Goal: Transaction & Acquisition: Purchase product/service

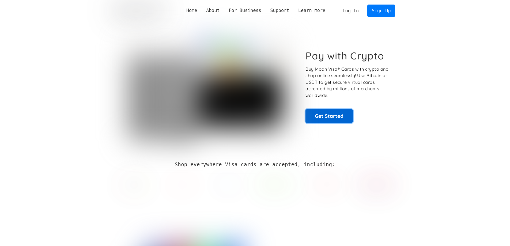
click at [322, 117] on link "Get Started" at bounding box center [328, 115] width 47 height 13
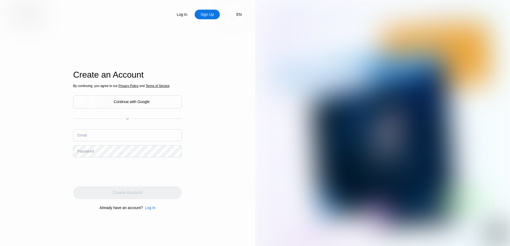
click at [108, 144] on div "Email" at bounding box center [127, 137] width 109 height 16
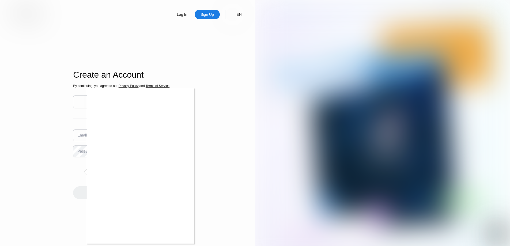
click at [263, 28] on div at bounding box center [255, 123] width 510 height 246
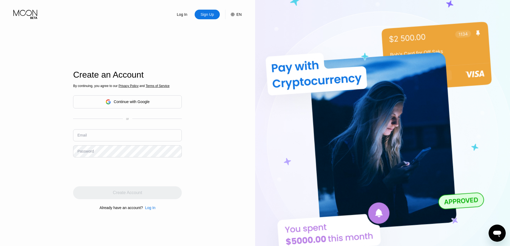
click at [209, 14] on div "Sign Up" at bounding box center [207, 14] width 14 height 5
click at [211, 16] on div "Sign Up" at bounding box center [207, 14] width 14 height 5
click at [175, 14] on div "Log In" at bounding box center [181, 15] width 25 height 10
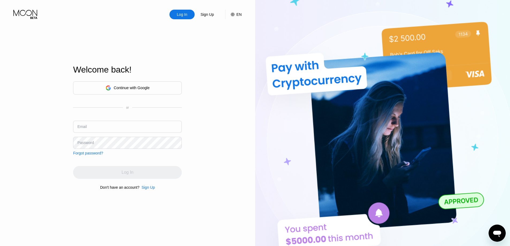
click at [200, 15] on div "Sign Up" at bounding box center [207, 15] width 25 height 10
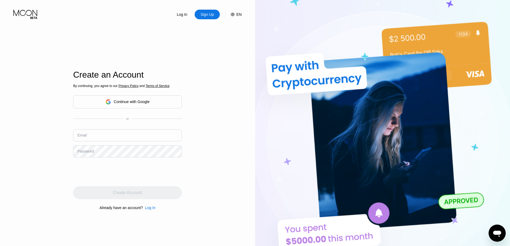
click at [107, 137] on input "text" at bounding box center [127, 135] width 109 height 12
type input "[EMAIL_ADDRESS][DOMAIN_NAME]"
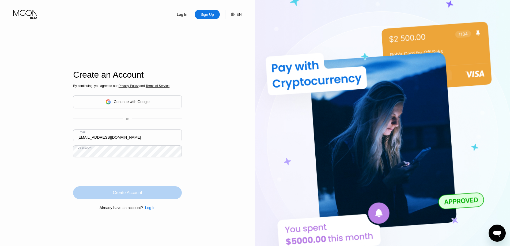
click at [118, 191] on div "Create Account" at bounding box center [127, 192] width 29 height 5
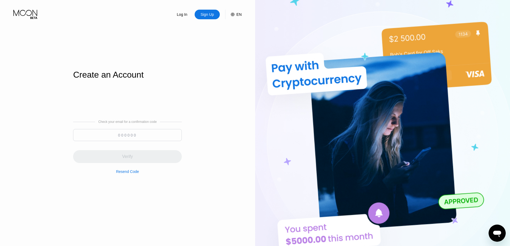
click at [120, 136] on input at bounding box center [127, 135] width 109 height 12
paste input "630393"
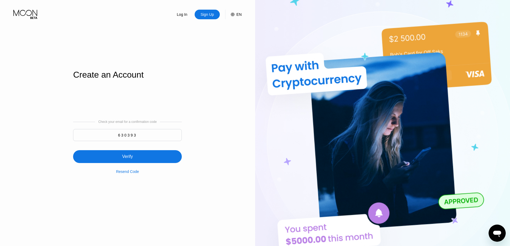
type input "630393"
click at [132, 162] on div "Verify" at bounding box center [127, 156] width 109 height 13
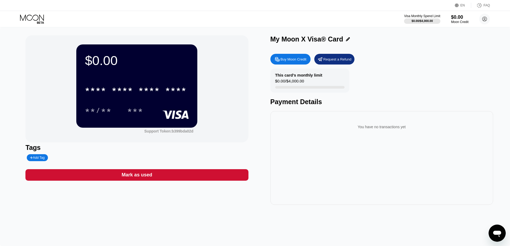
click at [311, 85] on div "This card’s monthly limit $0.00 / $4,000.00" at bounding box center [309, 81] width 79 height 24
click at [494, 236] on icon "Open messaging window" at bounding box center [497, 233] width 10 height 10
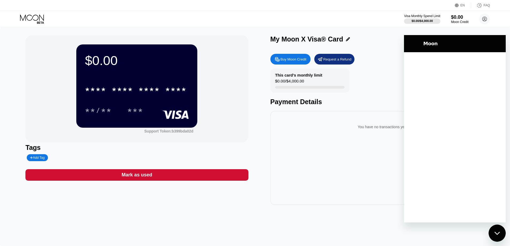
click at [332, 181] on div "You have no transactions yet" at bounding box center [381, 158] width 223 height 94
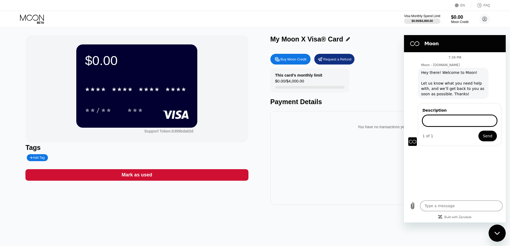
click at [304, 202] on div "You have no transactions yet" at bounding box center [381, 158] width 223 height 94
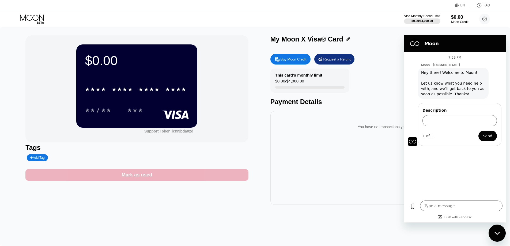
click at [154, 172] on div "Mark as used" at bounding box center [136, 175] width 223 height 12
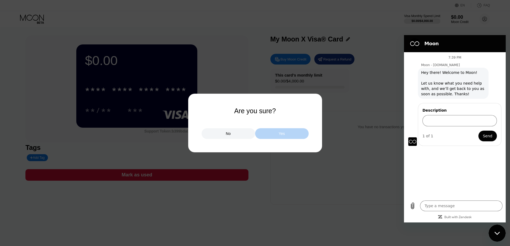
click at [278, 135] on div "Yes" at bounding box center [282, 133] width 54 height 11
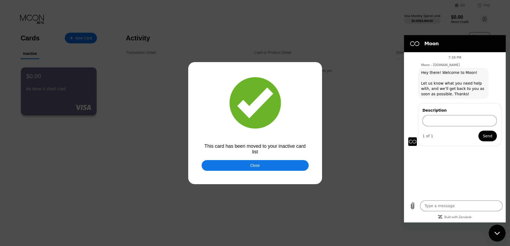
click at [278, 163] on div "Close" at bounding box center [254, 165] width 107 height 11
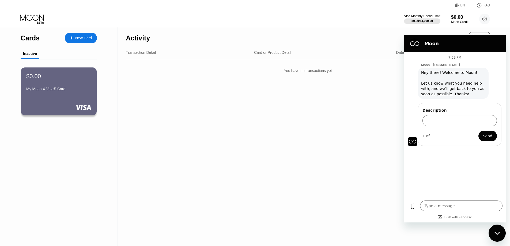
click at [198, 90] on div "Activity Export Transaction Detail Card or Product Detail Date & Time Amount Yo…" at bounding box center [308, 136] width 380 height 219
click at [500, 229] on div "Close messaging window" at bounding box center [497, 233] width 16 height 16
type textarea "x"
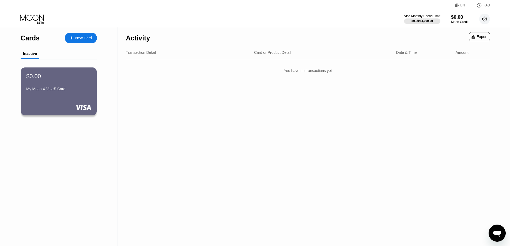
click at [485, 21] on circle at bounding box center [484, 19] width 11 height 11
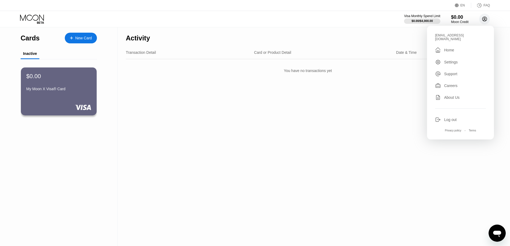
click at [485, 21] on circle at bounding box center [484, 19] width 11 height 11
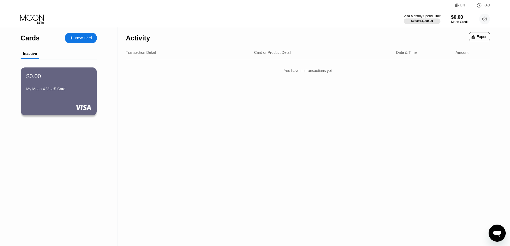
click at [411, 21] on div "$0.00 / $4,000.00" at bounding box center [422, 20] width 22 height 3
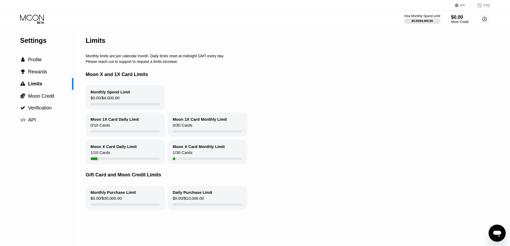
click at [102, 160] on div at bounding box center [124, 158] width 69 height 3
click at [44, 99] on span "Moon Credit" at bounding box center [41, 95] width 26 height 5
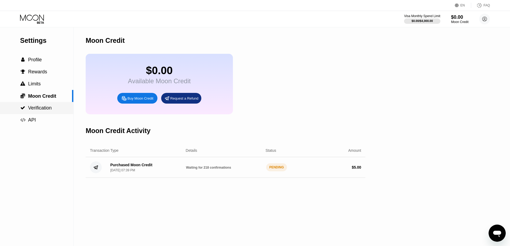
click at [39, 110] on span "Verification" at bounding box center [40, 107] width 24 height 5
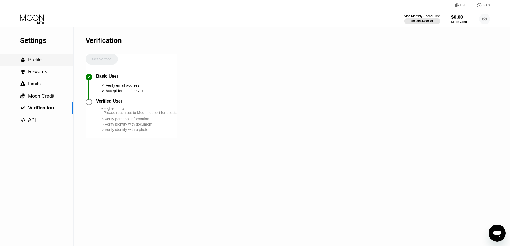
click at [46, 63] on div " Profile" at bounding box center [36, 60] width 73 height 6
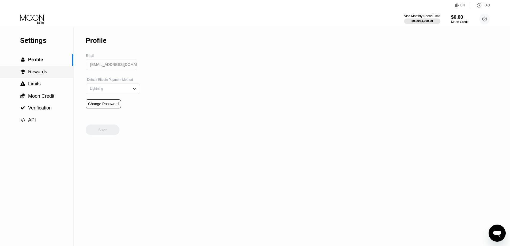
click at [45, 69] on div " Rewards" at bounding box center [36, 72] width 73 height 12
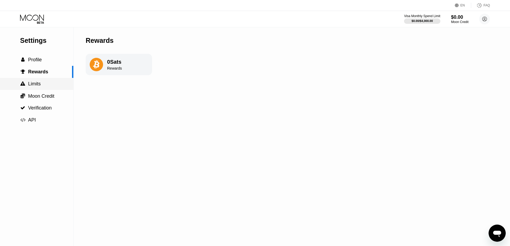
click at [44, 79] on div " Limits" at bounding box center [36, 84] width 73 height 12
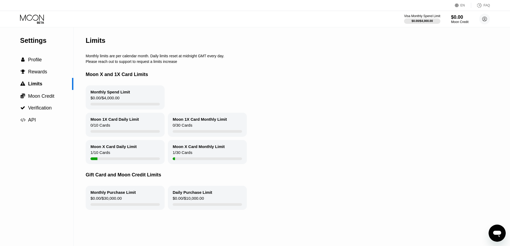
drag, startPoint x: 93, startPoint y: 146, endPoint x: 107, endPoint y: 137, distance: 17.2
click at [93, 147] on div "Moon X Card Daily Limit 1 / 10 Cards" at bounding box center [125, 152] width 79 height 24
click at [488, 20] on circle at bounding box center [484, 19] width 11 height 11
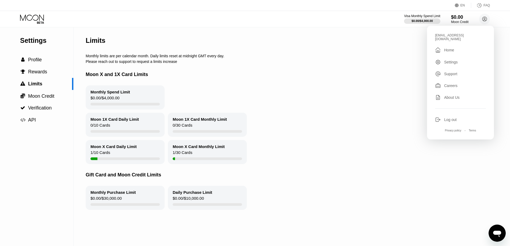
click at [479, 47] on div " Home" at bounding box center [460, 50] width 51 height 6
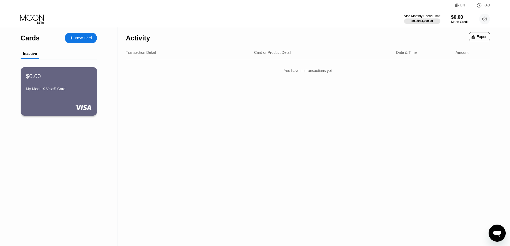
click at [69, 75] on div "$0.00" at bounding box center [59, 76] width 66 height 7
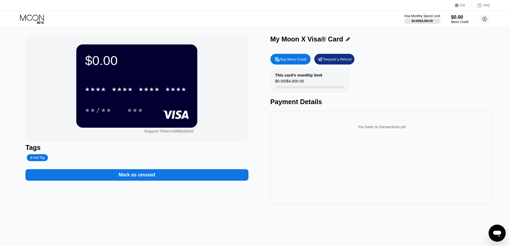
click at [301, 83] on div "$0.00 / $4,000.00" at bounding box center [289, 82] width 29 height 7
click at [330, 60] on div "Request a Refund" at bounding box center [337, 59] width 28 height 5
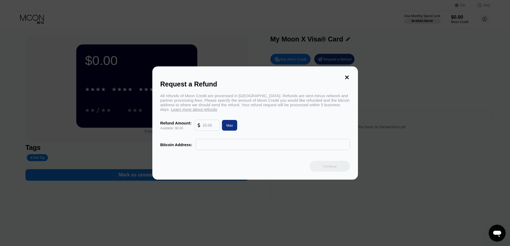
click at [346, 74] on icon at bounding box center [347, 77] width 6 height 6
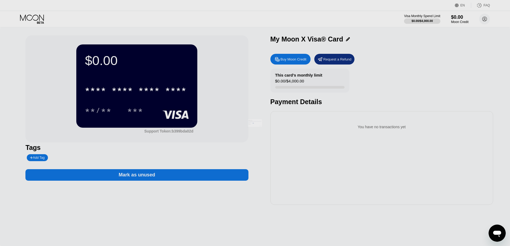
click at [178, 94] on div at bounding box center [257, 123] width 514 height 246
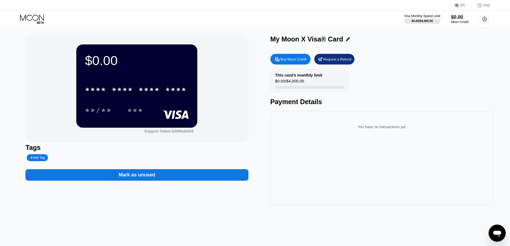
click at [46, 158] on div "Add Tag" at bounding box center [37, 157] width 21 height 7
click at [82, 158] on div at bounding box center [56, 157] width 59 height 7
click at [81, 158] on icon at bounding box center [80, 157] width 3 height 3
click at [136, 177] on div "Mark as unused" at bounding box center [137, 175] width 36 height 6
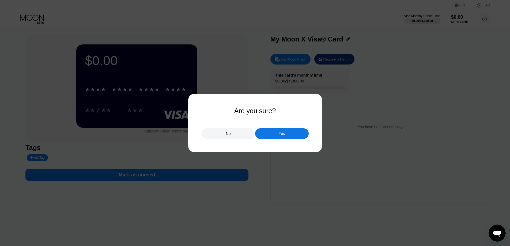
click at [267, 134] on div "Yes" at bounding box center [282, 133] width 54 height 11
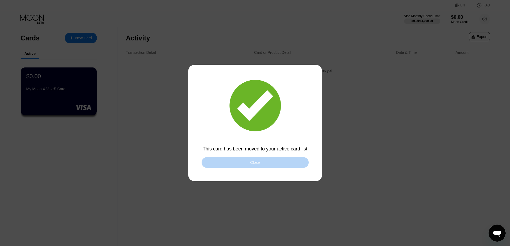
click at [237, 163] on div "Close" at bounding box center [254, 162] width 107 height 11
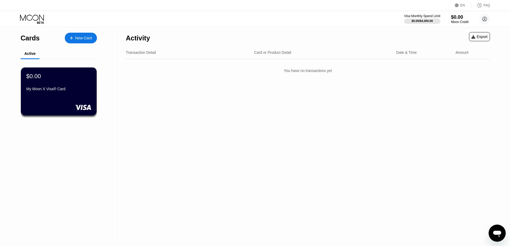
click at [263, 78] on div "You have no transactions yet" at bounding box center [308, 70] width 364 height 15
click at [479, 30] on div "Activity Export" at bounding box center [308, 36] width 364 height 19
click at [473, 40] on div "Export" at bounding box center [479, 36] width 21 height 9
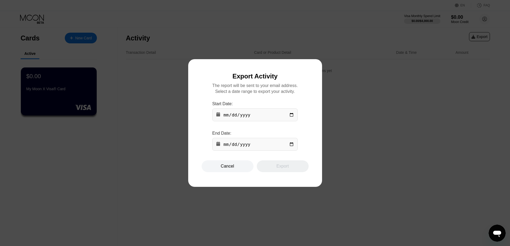
click at [239, 165] on div "Cancel" at bounding box center [227, 166] width 52 height 12
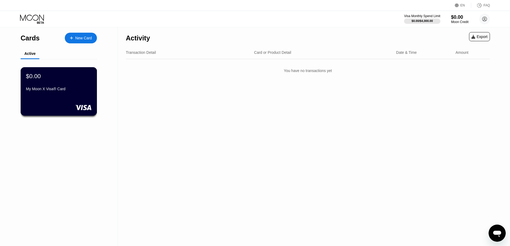
click at [80, 93] on div "My Moon X Visa® Card" at bounding box center [59, 90] width 66 height 6
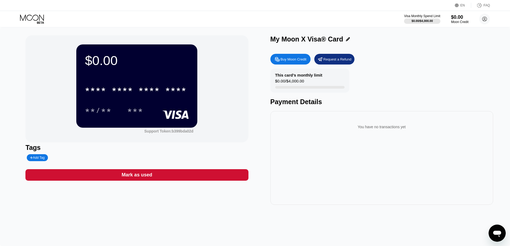
click at [332, 169] on div "You have no transactions yet" at bounding box center [381, 158] width 223 height 94
click at [40, 20] on icon at bounding box center [32, 17] width 24 height 6
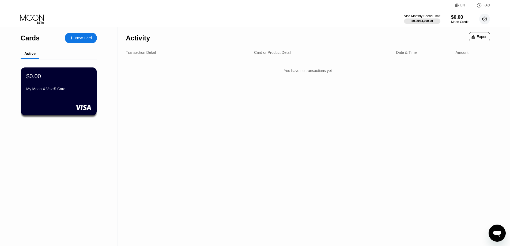
click at [483, 17] on circle at bounding box center [484, 19] width 11 height 11
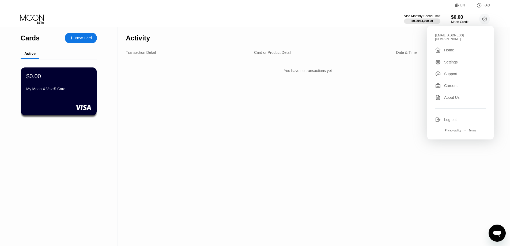
click at [454, 60] on div "Settings" at bounding box center [451, 62] width 14 height 4
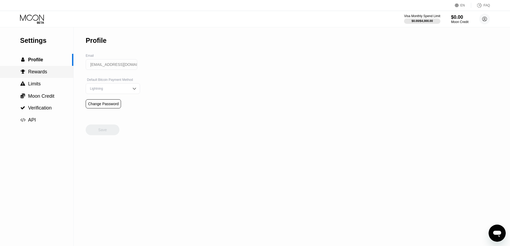
click at [49, 71] on div " Rewards" at bounding box center [36, 72] width 73 height 6
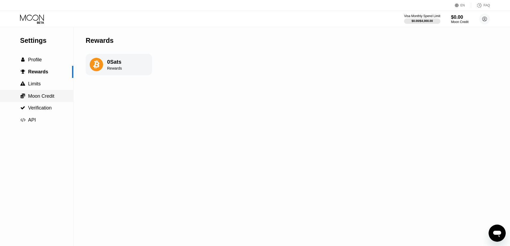
click at [48, 99] on span "Moon Credit" at bounding box center [41, 95] width 26 height 5
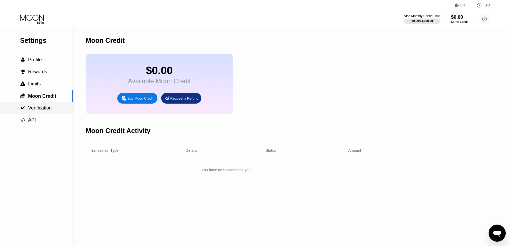
click at [45, 107] on span "Verification" at bounding box center [40, 107] width 24 height 5
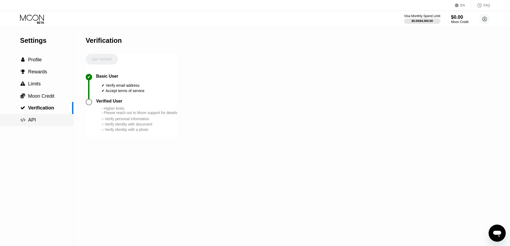
click at [44, 123] on div " API" at bounding box center [36, 120] width 73 height 6
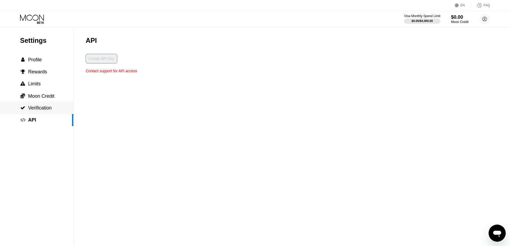
click at [50, 110] on span "Verification" at bounding box center [40, 107] width 24 height 5
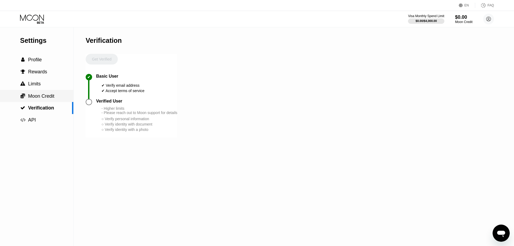
click at [50, 95] on span "Moon Credit" at bounding box center [41, 95] width 26 height 5
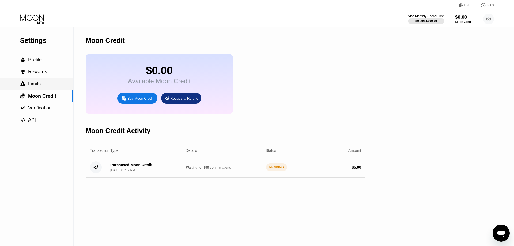
click at [50, 80] on div " Limits" at bounding box center [36, 84] width 73 height 12
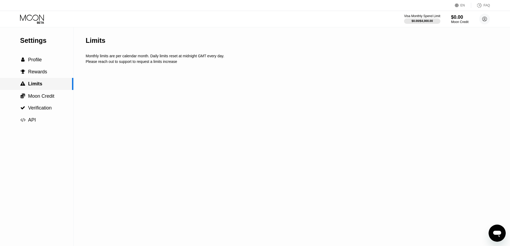
click at [45, 92] on div " Moon Credit" at bounding box center [36, 96] width 73 height 12
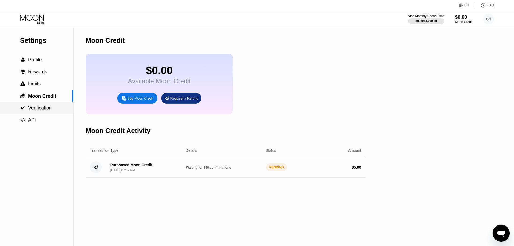
click at [44, 104] on div " Verification" at bounding box center [36, 108] width 73 height 12
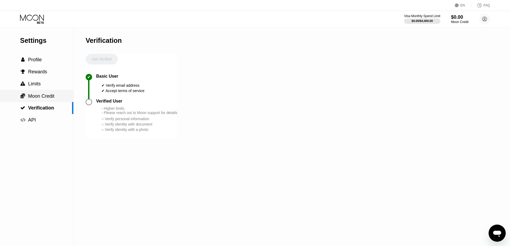
click at [47, 98] on span "Moon Credit" at bounding box center [41, 95] width 26 height 5
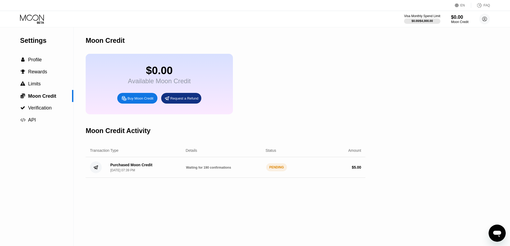
click at [129, 167] on div "Purchased Moon Credit" at bounding box center [131, 165] width 42 height 4
click at [277, 171] on div "PENDING" at bounding box center [276, 167] width 21 height 8
click at [101, 173] on icon at bounding box center [96, 167] width 12 height 12
click at [97, 173] on circle at bounding box center [96, 167] width 12 height 12
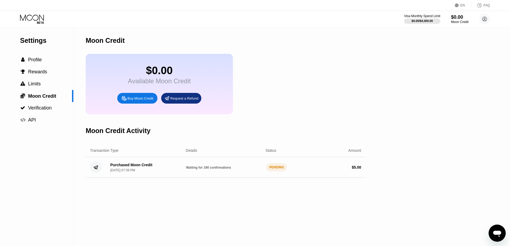
click at [201, 164] on div "Purchased Moon Credit Sep 23, 2025, 07:39 PM Waiting for 190 confirmations PEND…" at bounding box center [226, 167] width 280 height 21
click at [198, 169] on div "Purchased Moon Credit Sep 23, 2025, 07:39 PM Waiting for 190 confirmations PEND…" at bounding box center [226, 167] width 280 height 21
click at [192, 169] on span "Waiting for 190 confirmations" at bounding box center [208, 168] width 45 height 4
click at [48, 62] on div " Profile" at bounding box center [36, 60] width 73 height 6
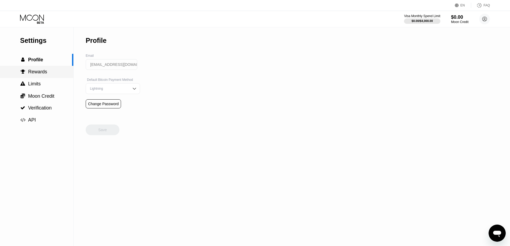
click at [41, 74] on span "Rewards" at bounding box center [37, 71] width 19 height 5
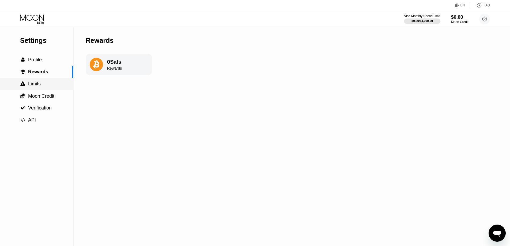
click at [39, 81] on div " Limits" at bounding box center [36, 84] width 73 height 12
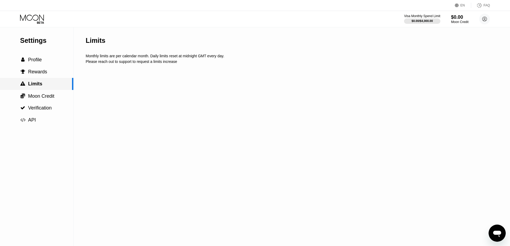
click at [35, 89] on div " Limits" at bounding box center [36, 84] width 73 height 12
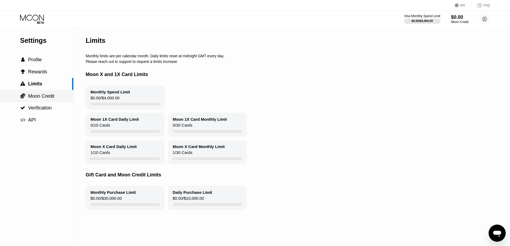
click at [35, 98] on span "Moon Credit" at bounding box center [41, 95] width 26 height 5
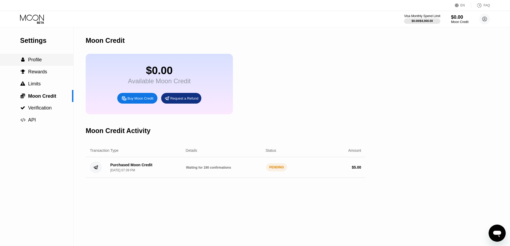
click at [38, 62] on span "Profile" at bounding box center [35, 59] width 14 height 5
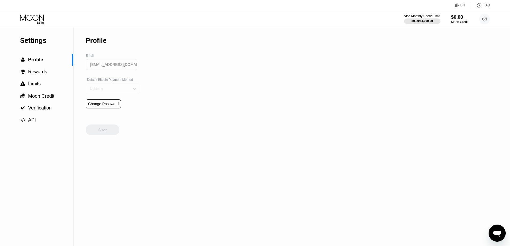
click at [103, 90] on div "Lightning" at bounding box center [109, 89] width 40 height 4
click at [48, 109] on span "Verification" at bounding box center [40, 107] width 24 height 5
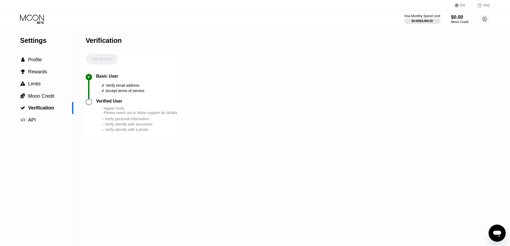
click at [50, 52] on div "Settings  Profile  Rewards  Limits  Moon Credit  Verification  API" at bounding box center [36, 76] width 73 height 99
click at [45, 63] on div " Profile" at bounding box center [36, 60] width 73 height 6
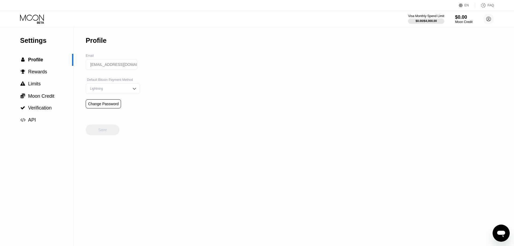
click at [39, 42] on div "Settings" at bounding box center [46, 41] width 53 height 8
click at [469, 24] on div "Visa Monthly Spend Limit $0.00 / $4,000.00 $0.00 Moon Credit foxofdesert421@out…" at bounding box center [447, 19] width 86 height 11
click at [466, 20] on div "$0.00" at bounding box center [460, 17] width 18 height 6
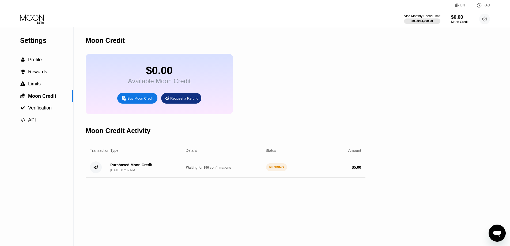
click at [165, 84] on div "Available Moon Credit" at bounding box center [159, 80] width 63 height 7
click at [144, 101] on div "Buy Moon Credit" at bounding box center [140, 98] width 26 height 5
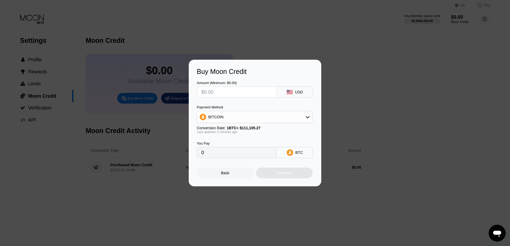
click at [232, 91] on input "text" at bounding box center [236, 92] width 71 height 11
click at [235, 174] on div "Back" at bounding box center [225, 173] width 57 height 11
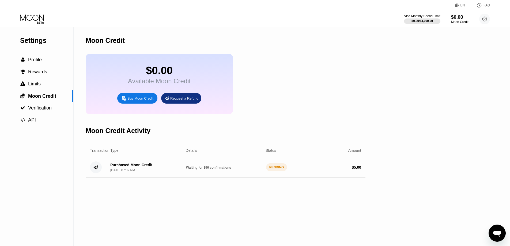
click at [176, 101] on div "Request a Refund" at bounding box center [184, 98] width 28 height 5
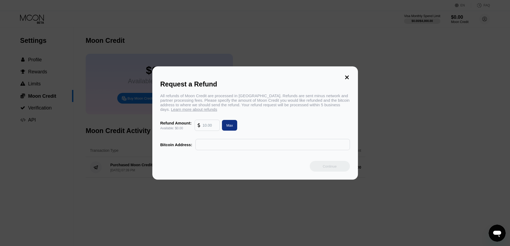
click at [347, 74] on icon at bounding box center [347, 77] width 6 height 6
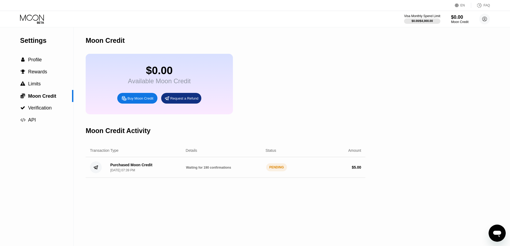
click at [135, 97] on div "$0.00 Available Moon Credit Buy Moon Credit Request a Refund" at bounding box center [159, 84] width 147 height 60
click at [135, 97] on div "Buy Moon Credit" at bounding box center [137, 98] width 40 height 11
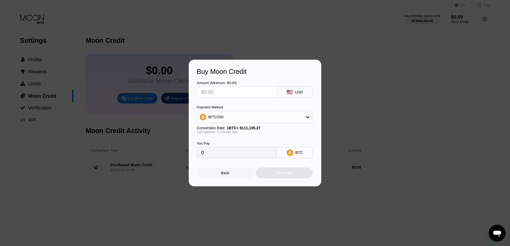
click at [233, 95] on input "text" at bounding box center [236, 92] width 71 height 11
type input "$5"
type input "0.00004501"
type input "$5.00"
click at [302, 154] on div "BTC" at bounding box center [298, 152] width 7 height 4
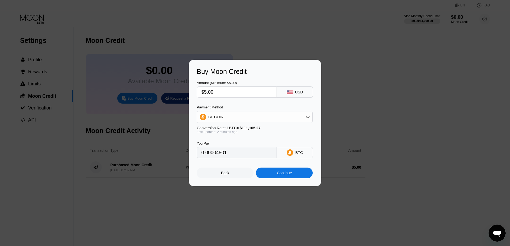
click at [293, 154] on icon at bounding box center [290, 152] width 6 height 6
click at [296, 119] on div "BITCOIN" at bounding box center [254, 117] width 115 height 11
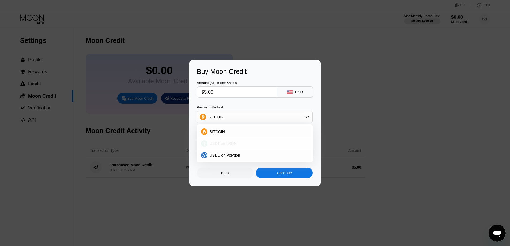
click at [264, 140] on div "USDT on TRON" at bounding box center [254, 143] width 113 height 11
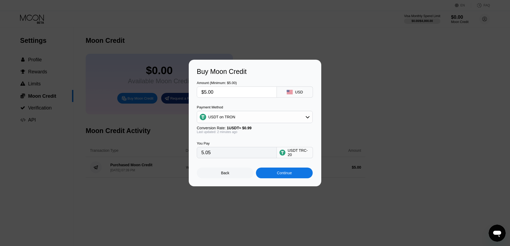
click at [256, 119] on div "USDT on TRON" at bounding box center [254, 117] width 115 height 11
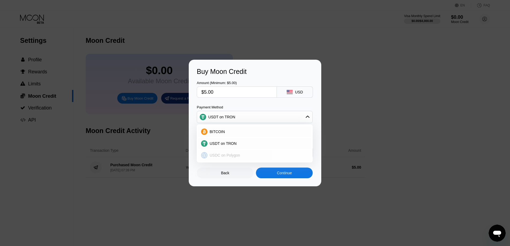
click at [237, 154] on span "USDC on Polygon" at bounding box center [225, 155] width 31 height 4
type input "5.00000000"
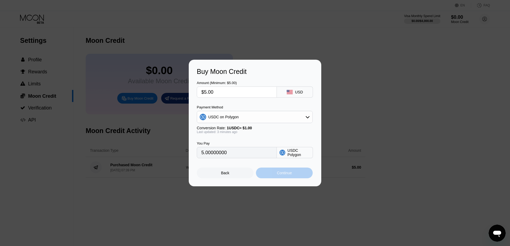
click at [275, 174] on div "Continue" at bounding box center [284, 173] width 57 height 11
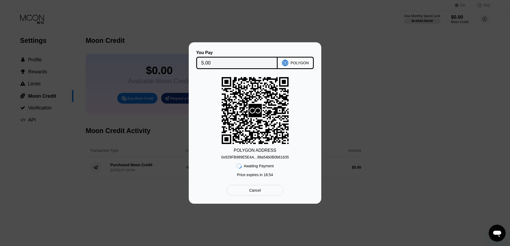
click at [268, 193] on div "Cancel" at bounding box center [254, 190] width 57 height 11
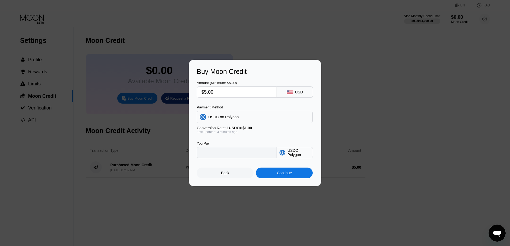
type input "5.00000000"
click at [224, 173] on div "Back" at bounding box center [225, 173] width 8 height 4
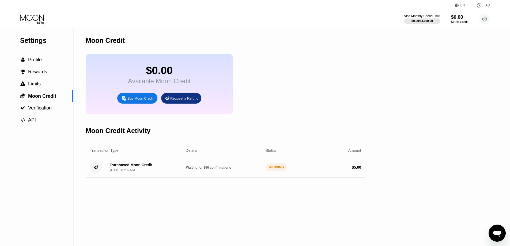
click at [274, 171] on div "PENDING" at bounding box center [276, 167] width 21 height 8
click at [136, 172] on div "Purchased Moon Credit Sep 23, 2025, 07:39 PM" at bounding box center [131, 167] width 42 height 9
click at [83, 172] on div "Settings  Profile  Rewards  Limits  Moon Credit  Verification  API Moon C…" at bounding box center [255, 136] width 510 height 219
click at [108, 157] on div "Transaction Type Details Status Amount" at bounding box center [226, 150] width 280 height 13
click at [273, 170] on div "PENDING" at bounding box center [276, 167] width 21 height 8
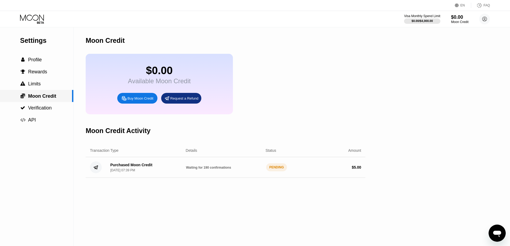
click at [40, 97] on span "Moon Credit" at bounding box center [42, 95] width 28 height 5
click at [181, 100] on div "Request a Refund" at bounding box center [184, 98] width 28 height 5
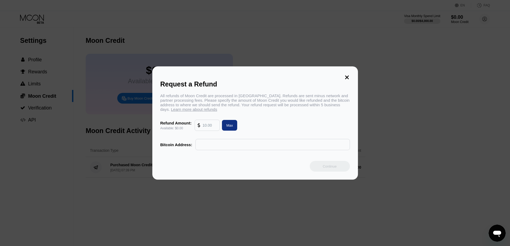
click at [210, 127] on input "text" at bounding box center [209, 125] width 14 height 11
click at [349, 74] on icon at bounding box center [347, 77] width 6 height 6
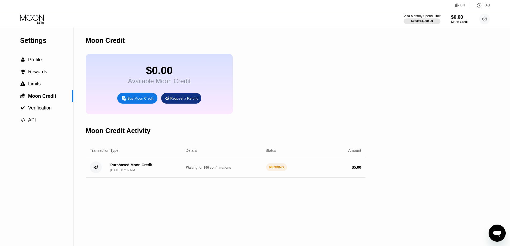
click at [422, 19] on div "$0.00 / $4,000.00" at bounding box center [422, 20] width 22 height 3
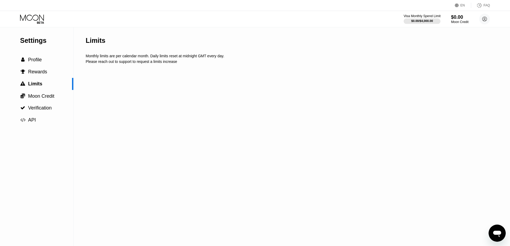
click at [422, 19] on div "$0.00 / $4,000.00" at bounding box center [422, 20] width 22 height 3
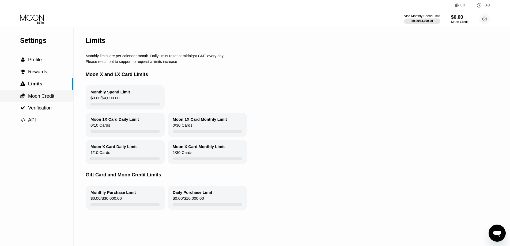
click at [40, 93] on div " Moon Credit" at bounding box center [36, 96] width 73 height 12
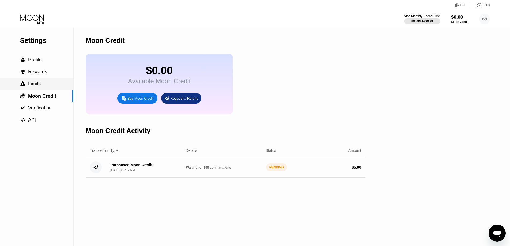
click at [46, 82] on div " Limits" at bounding box center [36, 84] width 73 height 6
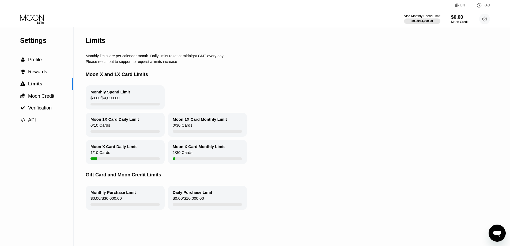
click at [99, 149] on div "Moon X Card Daily Limit" at bounding box center [113, 146] width 46 height 5
click at [198, 154] on div "Moon X Card Monthly Limit 1 / 30 Cards" at bounding box center [207, 152] width 79 height 24
click at [32, 123] on span "API" at bounding box center [32, 119] width 8 height 5
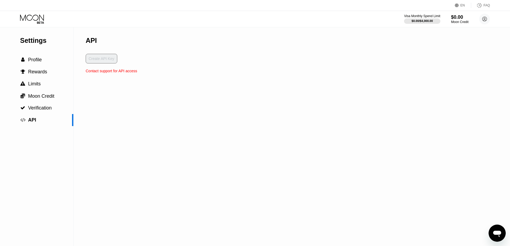
click at [107, 61] on div "Create API Key" at bounding box center [111, 61] width 51 height 15
click at [53, 107] on div " Verification" at bounding box center [36, 108] width 73 height 6
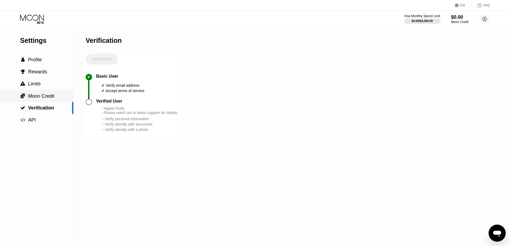
click at [54, 99] on span "Moon Credit" at bounding box center [41, 95] width 26 height 5
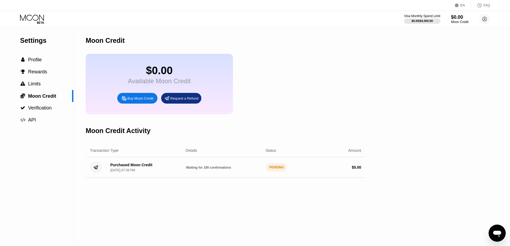
click at [110, 167] on div "Purchased Moon Credit" at bounding box center [131, 165] width 42 height 4
click at [86, 169] on div "Purchased Moon Credit Sep 23, 2025, 07:39 PM Waiting for 190 confirmations PEND…" at bounding box center [226, 167] width 280 height 21
click at [486, 15] on circle at bounding box center [484, 19] width 11 height 11
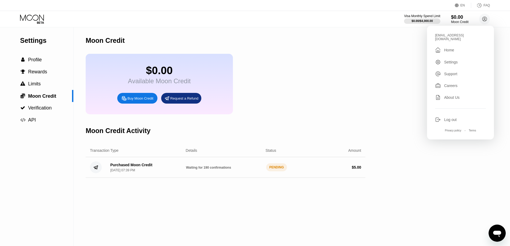
click at [465, 59] on div "Settings" at bounding box center [460, 62] width 51 height 6
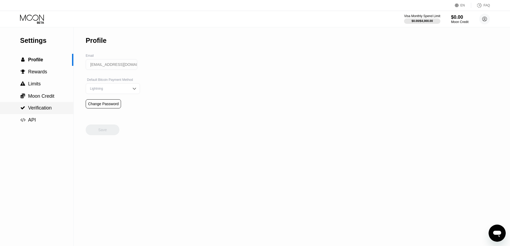
click at [50, 105] on div " Verification" at bounding box center [36, 108] width 73 height 12
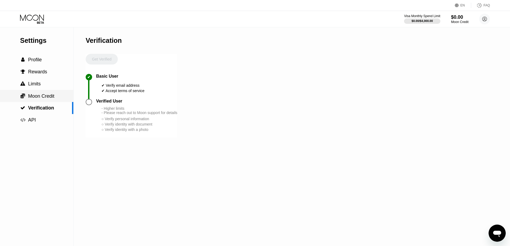
click at [49, 99] on span "Moon Credit" at bounding box center [41, 95] width 26 height 5
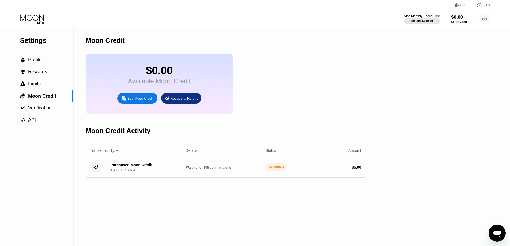
drag, startPoint x: 225, startPoint y: 179, endPoint x: 219, endPoint y: 179, distance: 5.4
click at [223, 178] on div "Purchased Moon Credit Sep 23, 2025, 07:39 PM Waiting for 105 confirmations PEND…" at bounding box center [226, 167] width 280 height 21
drag, startPoint x: 177, startPoint y: 174, endPoint x: 233, endPoint y: 173, distance: 55.9
click at [233, 173] on div "Purchased Moon Credit Sep 23, 2025, 07:39 PM Waiting for 105 confirmations PEND…" at bounding box center [226, 167] width 280 height 21
click at [233, 169] on div "Waiting for 105 confirmations" at bounding box center [224, 167] width 76 height 4
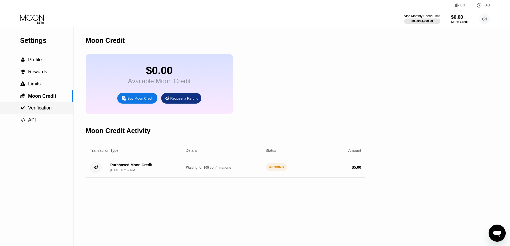
click at [38, 106] on div " Verification" at bounding box center [36, 108] width 73 height 12
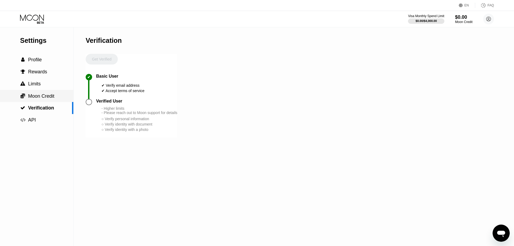
click at [40, 102] on div " Moon Credit" at bounding box center [36, 96] width 73 height 12
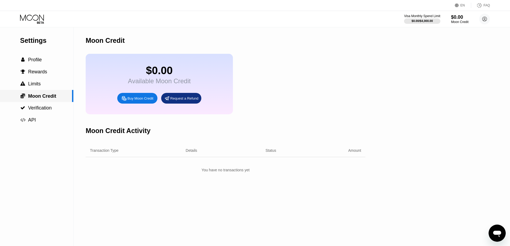
click at [46, 92] on div " Moon Credit" at bounding box center [36, 96] width 73 height 12
click at [47, 90] on div " Limits" at bounding box center [36, 84] width 73 height 12
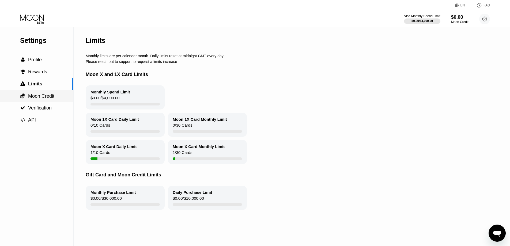
click at [39, 102] on div " Moon Credit" at bounding box center [36, 96] width 73 height 12
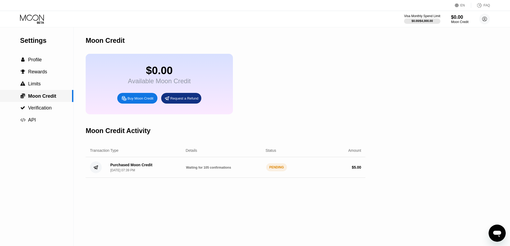
click at [39, 98] on span "Moon Credit" at bounding box center [42, 95] width 28 height 5
click at [279, 171] on div "PENDING" at bounding box center [276, 167] width 21 height 8
click at [215, 169] on div "Waiting for 105 confirmations" at bounding box center [224, 167] width 76 height 4
click at [152, 172] on div "Purchased Moon Credit Sep 23, 2025, 07:39 PM" at bounding box center [144, 167] width 76 height 9
click at [127, 172] on div "[DATE] 07:39 PM" at bounding box center [122, 170] width 25 height 4
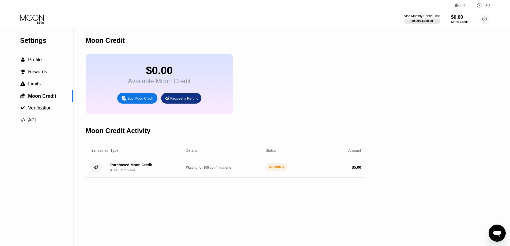
click at [127, 172] on div "[DATE] 07:39 PM" at bounding box center [122, 170] width 25 height 4
click at [486, 20] on icon at bounding box center [484, 19] width 5 height 5
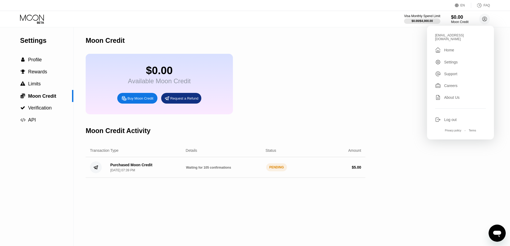
click at [458, 53] on div "foxofdesert421@outlook.com  Home Settings Support Careers About Us Log out Pri…" at bounding box center [460, 83] width 67 height 114
click at [453, 48] on div "Home" at bounding box center [449, 50] width 10 height 4
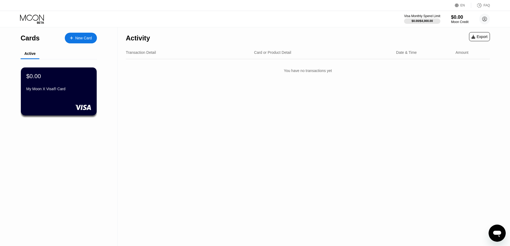
click at [54, 101] on div "$0.00 My Moon X Visa® Card" at bounding box center [59, 91] width 76 height 48
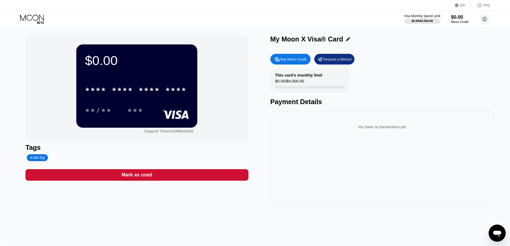
click at [340, 62] on div "Request a Refund" at bounding box center [337, 59] width 28 height 5
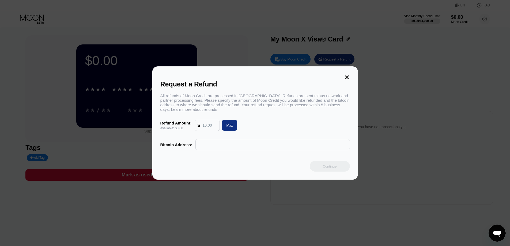
click at [348, 75] on icon at bounding box center [347, 77] width 6 height 6
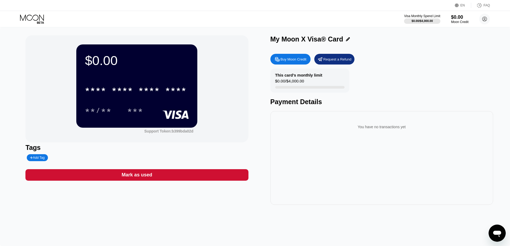
click at [299, 66] on div "Buy Moon Credit Request a Refund This card’s monthly limit $0.00 / $4,000.00 Pa…" at bounding box center [381, 128] width 223 height 154
click at [298, 63] on div "Buy Moon Credit" at bounding box center [290, 59] width 40 height 11
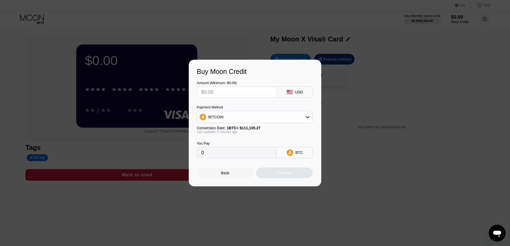
click at [318, 67] on div "Buy Moon Credit Amount (Minimum: $5.00) USD Payment Method BITCOIN Conversion R…" at bounding box center [255, 123] width 132 height 127
click at [240, 176] on div "Back" at bounding box center [225, 173] width 57 height 11
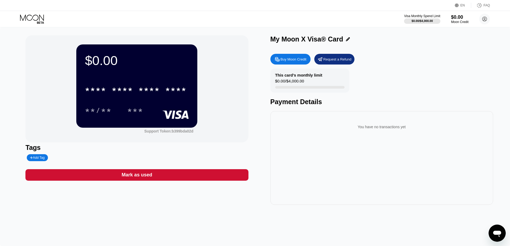
click at [143, 109] on div "***" at bounding box center [135, 111] width 16 height 9
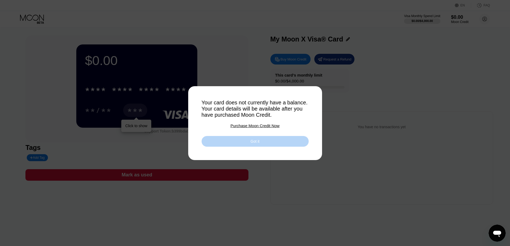
click at [242, 143] on div "Got it" at bounding box center [254, 141] width 107 height 11
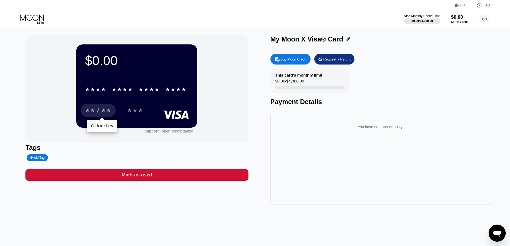
click at [101, 111] on div "**/**" at bounding box center [98, 111] width 27 height 9
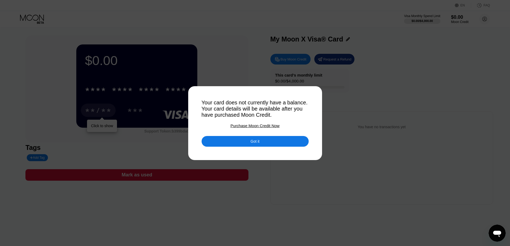
click at [229, 144] on div "Got it" at bounding box center [254, 141] width 107 height 11
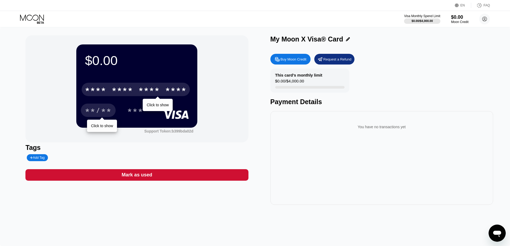
click at [98, 93] on div "* * * *" at bounding box center [95, 90] width 21 height 9
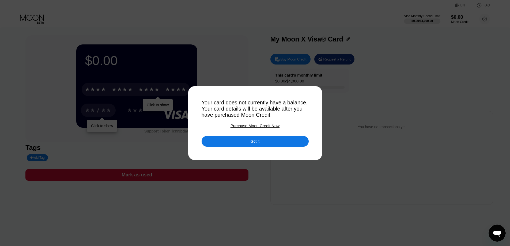
click at [246, 126] on div "Purchase Moon Credit Now" at bounding box center [254, 125] width 49 height 5
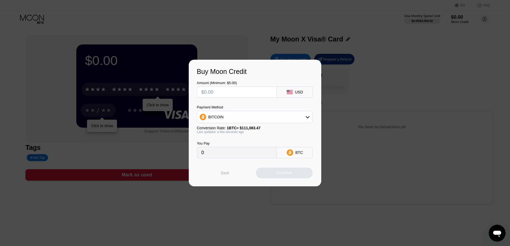
click at [239, 173] on div "Back" at bounding box center [225, 173] width 57 height 11
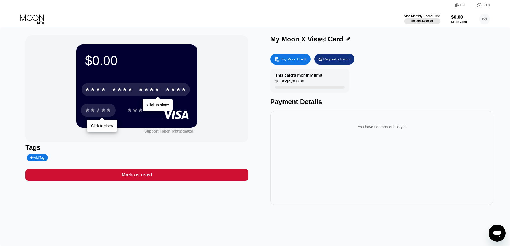
click at [133, 151] on div "Tags" at bounding box center [136, 148] width 223 height 8
click at [108, 127] on div "Click to show" at bounding box center [102, 126] width 22 height 4
click at [143, 110] on div "***" at bounding box center [135, 111] width 16 height 9
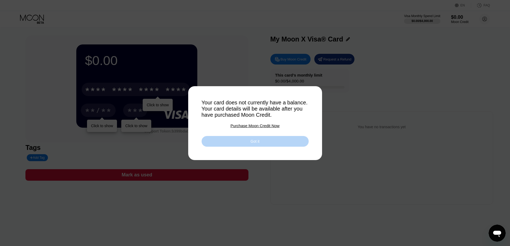
click at [250, 142] on div "Got it" at bounding box center [254, 141] width 9 height 5
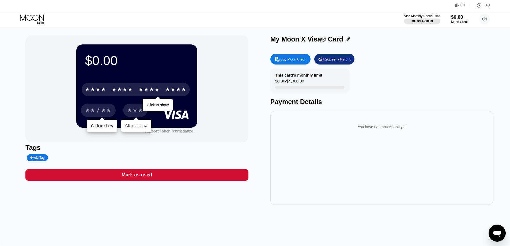
click at [193, 133] on div "Support Token: b399bda02d" at bounding box center [136, 131] width 121 height 6
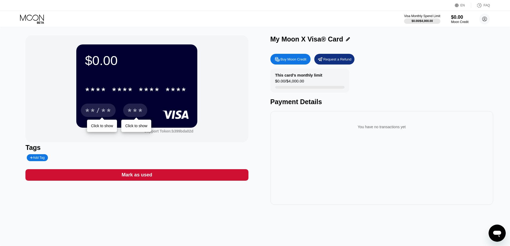
click at [390, 122] on div "You have no transactions yet" at bounding box center [382, 126] width 214 height 15
click at [461, 23] on div "Moon Credit" at bounding box center [460, 22] width 18 height 4
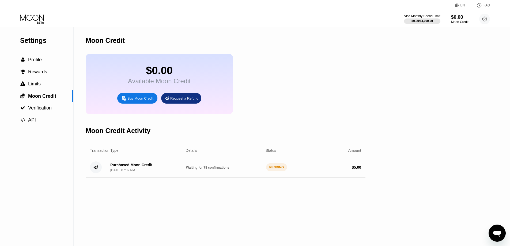
click at [141, 172] on div "Purchased Moon Credit Sep 23, 2025, 07:39 PM" at bounding box center [131, 167] width 42 height 9
click at [214, 178] on div "Purchased Moon Credit Sep 23, 2025, 07:39 PM Waiting for 78 confirmations PENDI…" at bounding box center [226, 167] width 280 height 21
click at [111, 172] on div "[DATE] 07:39 PM" at bounding box center [122, 170] width 25 height 4
click at [355, 169] on div "$ 5.00" at bounding box center [356, 167] width 9 height 4
click at [160, 77] on div "$0.00" at bounding box center [159, 70] width 63 height 12
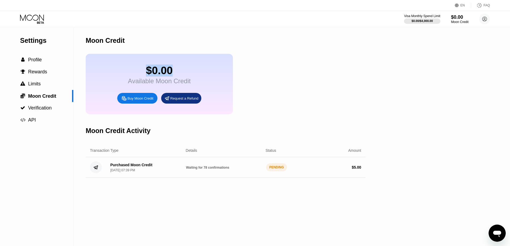
drag, startPoint x: 132, startPoint y: 75, endPoint x: 203, endPoint y: 77, distance: 70.9
click at [203, 77] on div "$0.00 Available Moon Credit Buy Moon Credit Request a Refund" at bounding box center [159, 84] width 147 height 60
click at [457, 21] on div "Moon Credit" at bounding box center [460, 22] width 18 height 4
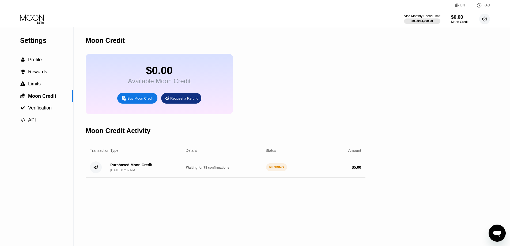
click at [482, 20] on circle at bounding box center [484, 19] width 11 height 11
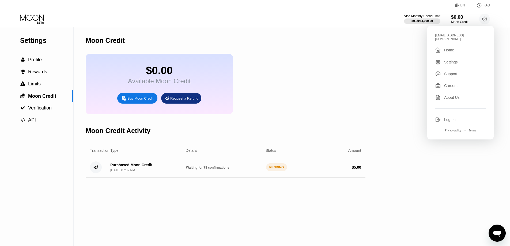
click at [450, 72] on div "Support" at bounding box center [450, 74] width 13 height 4
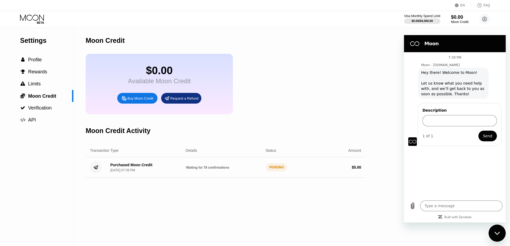
click at [364, 68] on div "$0.00 Available Moon Credit Buy Moon Credit Request a Refund" at bounding box center [226, 84] width 280 height 60
click at [492, 230] on div "Close messaging window" at bounding box center [497, 233] width 16 height 16
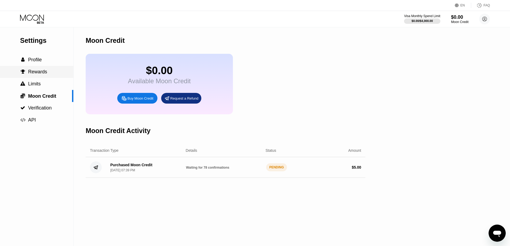
click at [44, 73] on span "Rewards" at bounding box center [37, 71] width 19 height 5
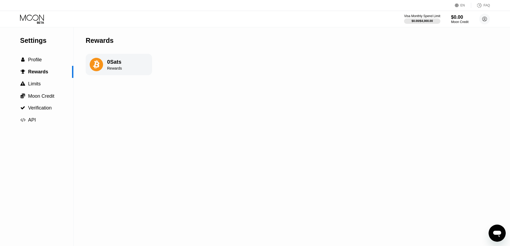
click at [81, 73] on div "Settings  Profile  Rewards  Limits  Moon Credit  Verification  API Reward…" at bounding box center [255, 136] width 510 height 219
click at [95, 69] on icon at bounding box center [96, 64] width 6 height 9
click at [119, 62] on div "0 Sats" at bounding box center [114, 62] width 15 height 6
click at [51, 90] on div " Limits" at bounding box center [36, 84] width 73 height 12
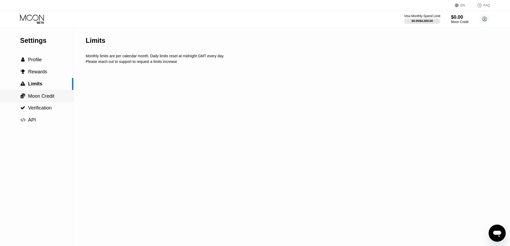
click at [51, 96] on span "Moon Credit" at bounding box center [41, 95] width 26 height 5
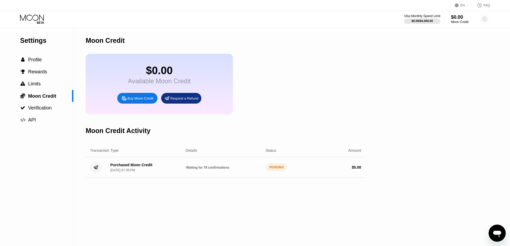
click at [485, 20] on circle at bounding box center [484, 19] width 11 height 11
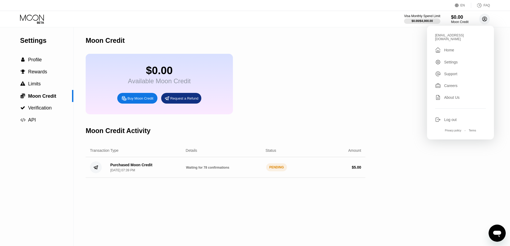
click at [485, 20] on circle at bounding box center [484, 19] width 11 height 11
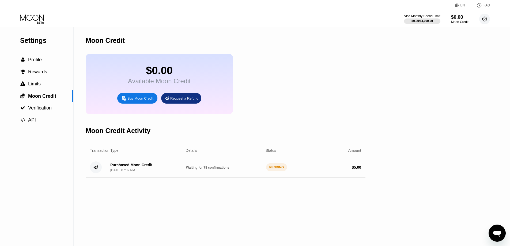
click at [484, 19] on circle at bounding box center [484, 19] width 11 height 11
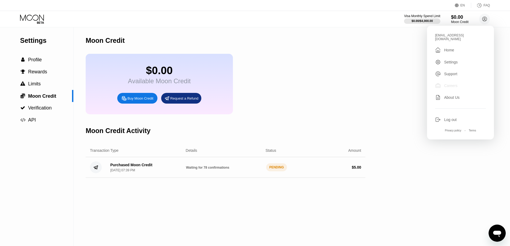
click at [442, 83] on div "Careers" at bounding box center [460, 86] width 51 height 6
click at [336, 74] on div "$0.00 Available Moon Credit Buy Moon Credit Request a Refund" at bounding box center [226, 84] width 280 height 60
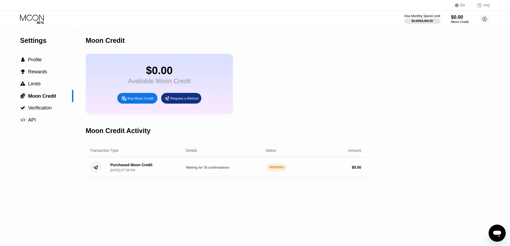
click at [241, 176] on div "Purchased Moon Credit Sep 23, 2025, 07:39 PM Waiting for 78 confirmations PENDI…" at bounding box center [226, 167] width 280 height 21
drag, startPoint x: 214, startPoint y: 171, endPoint x: 204, endPoint y: 169, distance: 10.3
click at [206, 170] on div "Purchased Moon Credit Sep 23, 2025, 07:39 PM Waiting for 78 confirmations PENDI…" at bounding box center [226, 167] width 280 height 21
click at [39, 90] on div " Limits" at bounding box center [36, 84] width 73 height 12
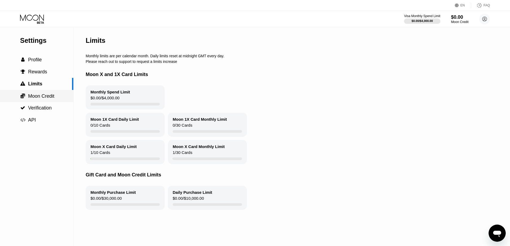
click at [39, 97] on span "Moon Credit" at bounding box center [41, 95] width 26 height 5
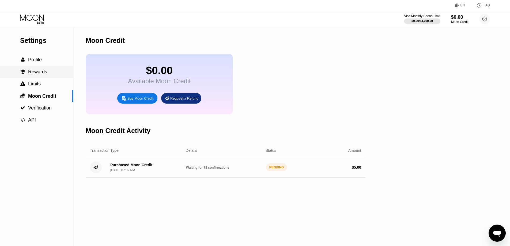
click at [49, 69] on div " Rewards" at bounding box center [36, 72] width 73 height 12
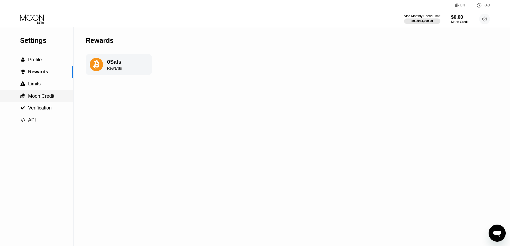
click at [41, 97] on span "Moon Credit" at bounding box center [41, 95] width 26 height 5
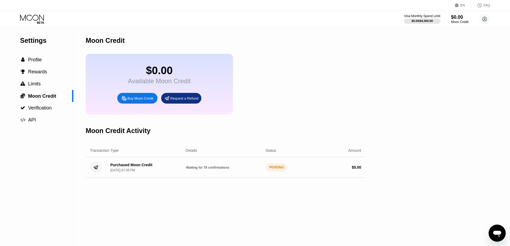
drag, startPoint x: 287, startPoint y: 176, endPoint x: 191, endPoint y: 172, distance: 95.6
click at [193, 172] on div "Purchased Moon Credit Sep 23, 2025, 07:39 PM Waiting for 78 confirmations PENDI…" at bounding box center [226, 167] width 280 height 21
drag, startPoint x: 187, startPoint y: 174, endPoint x: 219, endPoint y: 178, distance: 32.7
click at [219, 178] on div "Purchased Moon Credit Sep 23, 2025, 07:39 PM Waiting for 78 confirmations PENDI…" at bounding box center [226, 167] width 280 height 21
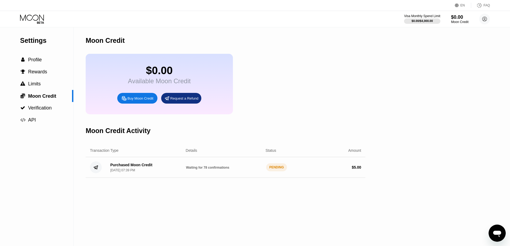
click at [186, 169] on div "Waiting for 78 confirmations" at bounding box center [224, 167] width 76 height 4
click at [93, 173] on circle at bounding box center [96, 167] width 12 height 12
click at [46, 104] on div " Verification" at bounding box center [36, 108] width 73 height 12
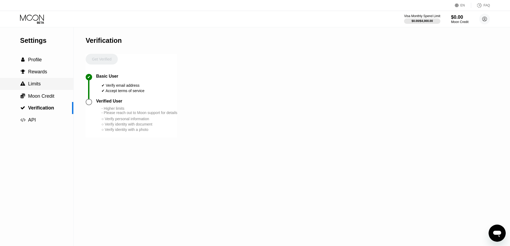
click at [46, 87] on div " Limits" at bounding box center [36, 84] width 73 height 6
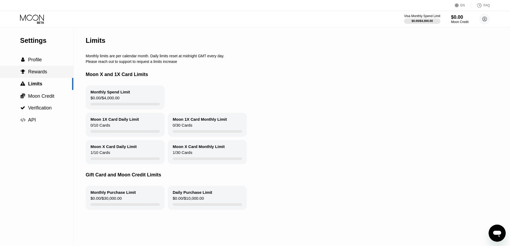
click at [51, 75] on div " Rewards" at bounding box center [36, 72] width 73 height 6
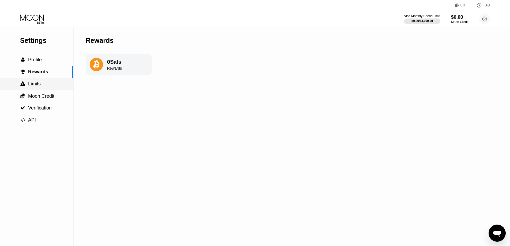
click at [47, 85] on div " Limits" at bounding box center [36, 84] width 73 height 6
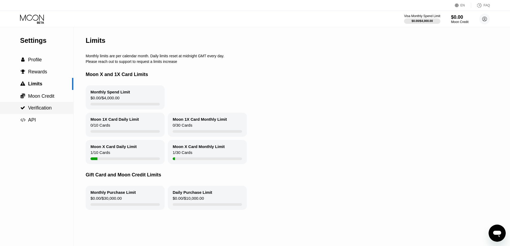
click at [41, 107] on span "Verification" at bounding box center [40, 107] width 24 height 5
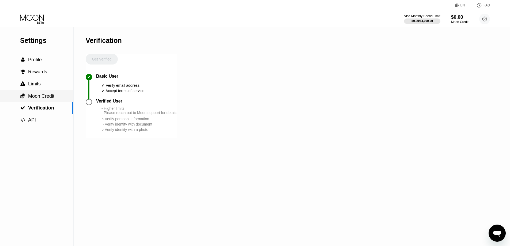
click at [45, 99] on span "Moon Credit" at bounding box center [41, 95] width 26 height 5
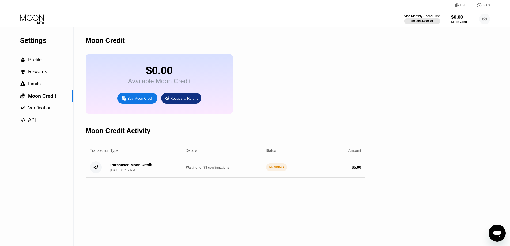
click at [207, 127] on div "Moon Credit Activity" at bounding box center [226, 130] width 280 height 26
type textarea "x"
click at [315, 169] on div "$ 5.00" at bounding box center [323, 167] width 76 height 4
click at [488, 21] on circle at bounding box center [484, 19] width 11 height 11
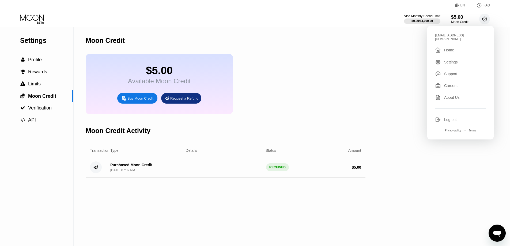
click at [488, 21] on circle at bounding box center [484, 19] width 11 height 11
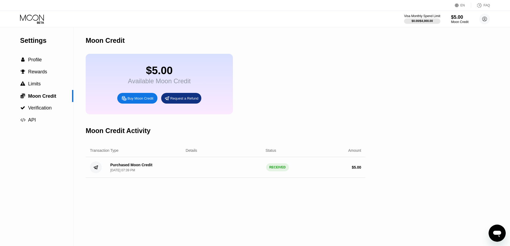
click at [438, 81] on div "Settings  Profile  Rewards  Limits  Moon Credit  Verification  API Moon C…" at bounding box center [255, 136] width 510 height 219
